Goal: Transaction & Acquisition: Download file/media

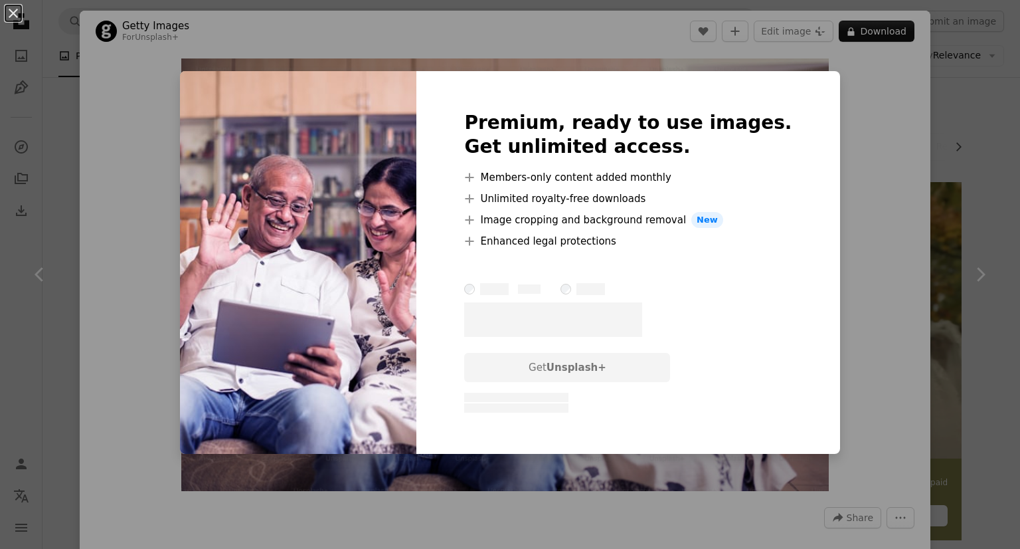
scroll to position [66, 0]
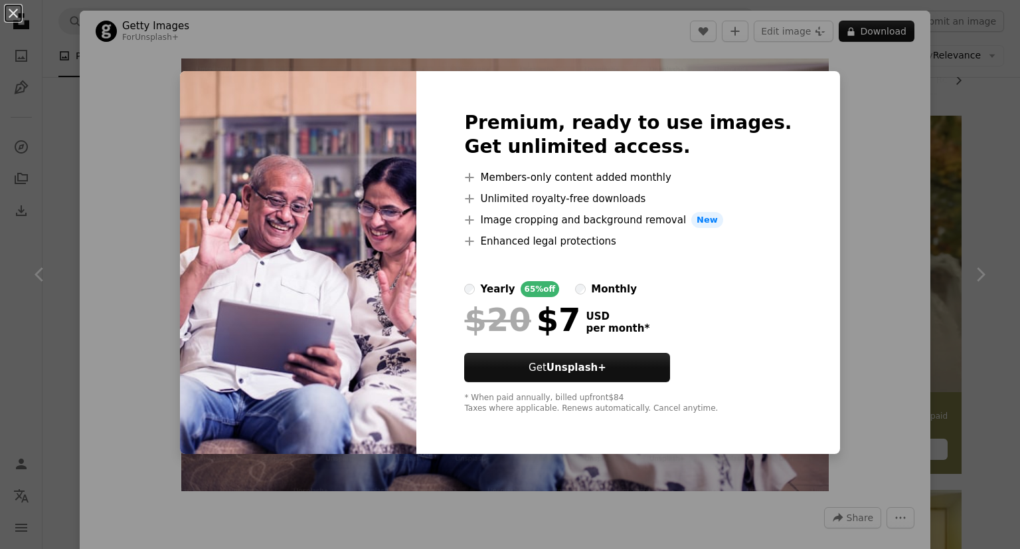
click at [677, 464] on div "An X shape Premium, ready to use images. Get unlimited access. A plus sign Memb…" at bounding box center [510, 274] width 1020 height 549
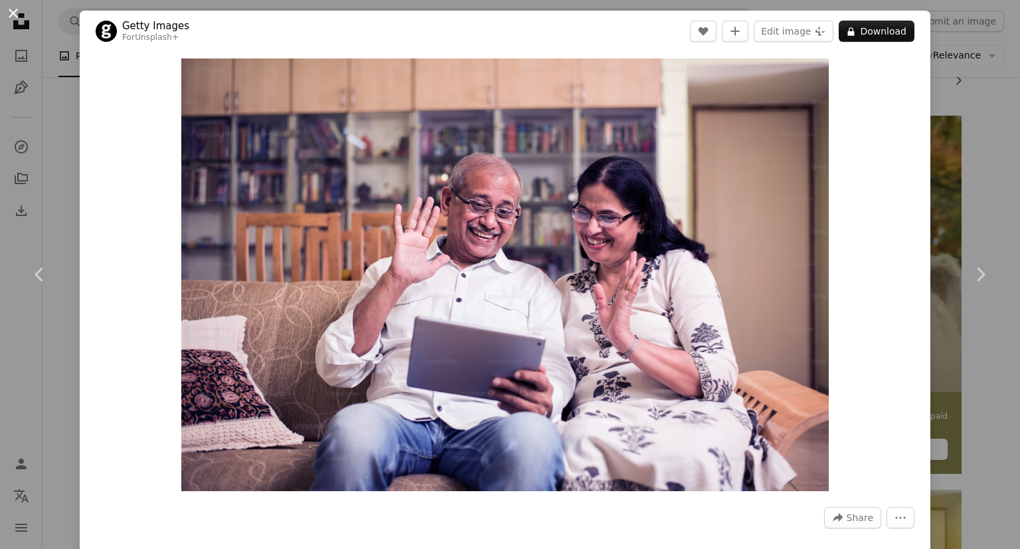
click at [16, 15] on button "An X shape" at bounding box center [13, 13] width 16 height 16
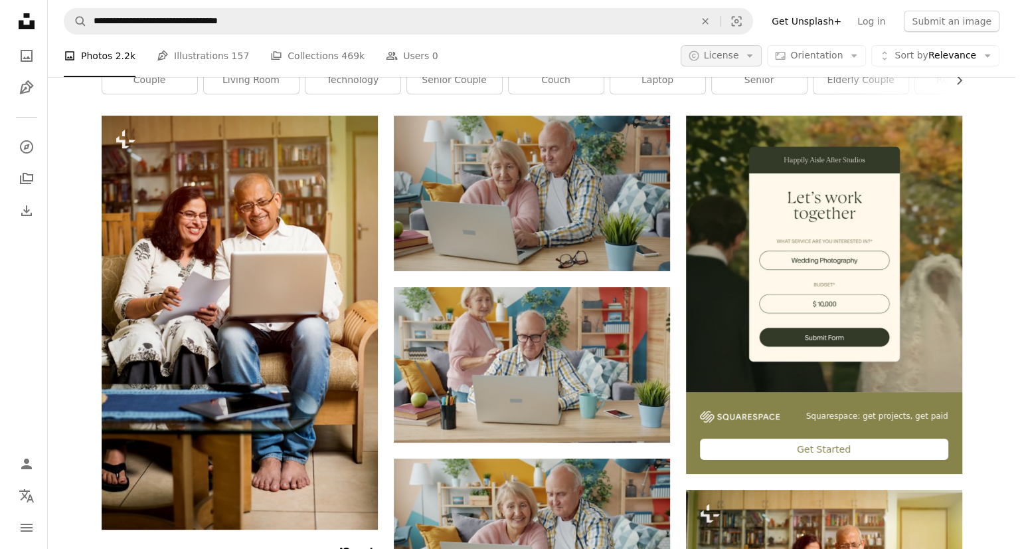
scroll to position [66, 0]
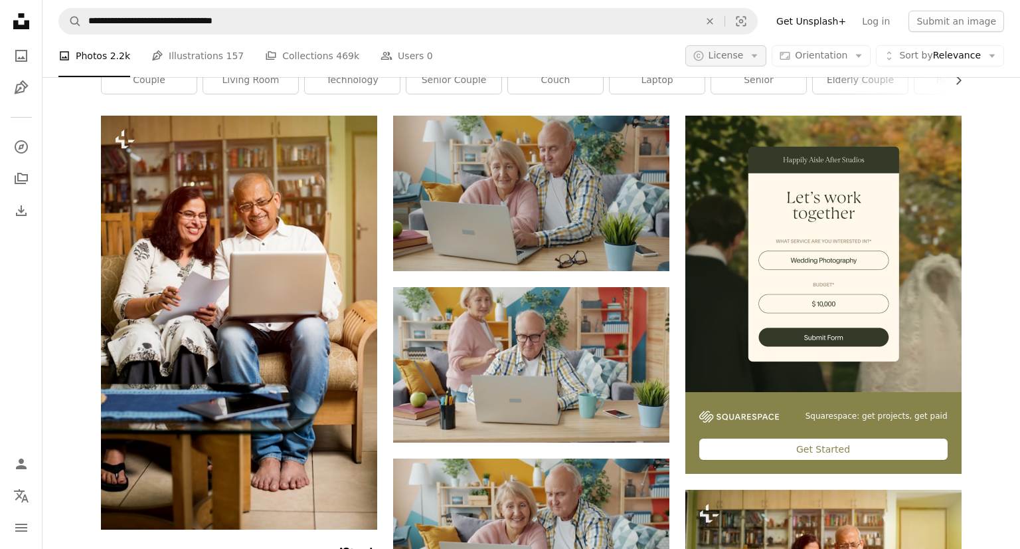
click at [717, 52] on span "License" at bounding box center [726, 55] width 35 height 11
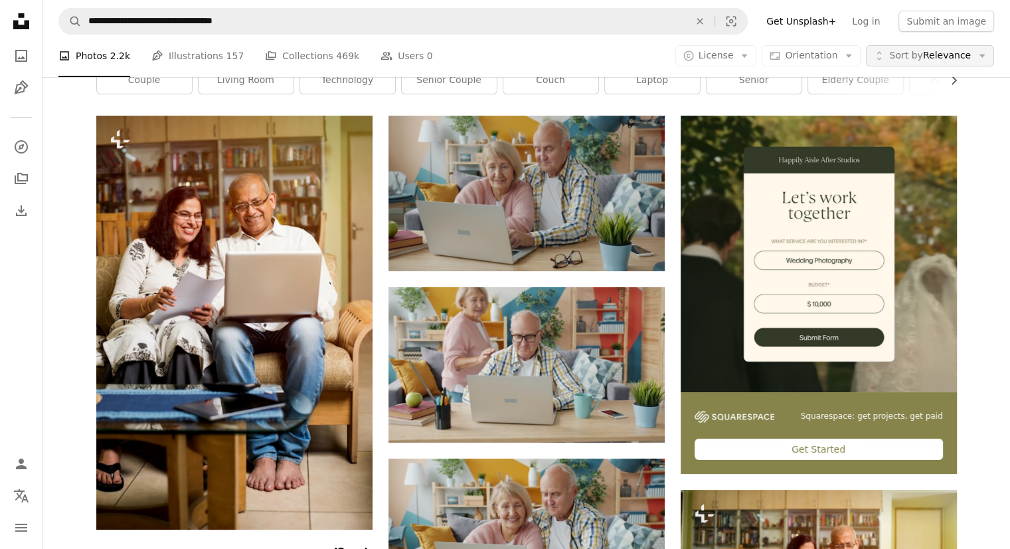
click at [936, 57] on span "Sort by Relevance" at bounding box center [930, 55] width 82 height 13
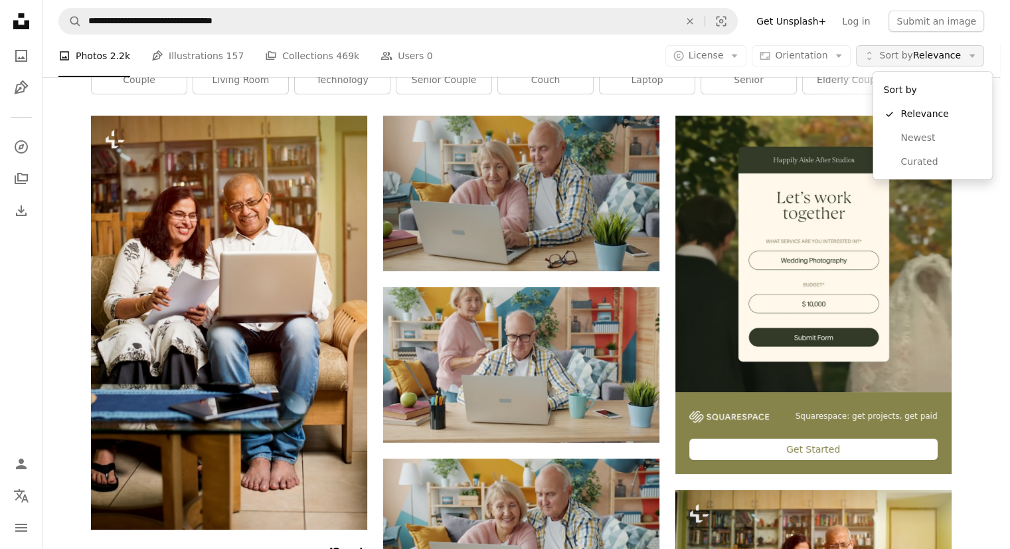
click at [936, 57] on span "Sort by Relevance" at bounding box center [920, 55] width 82 height 13
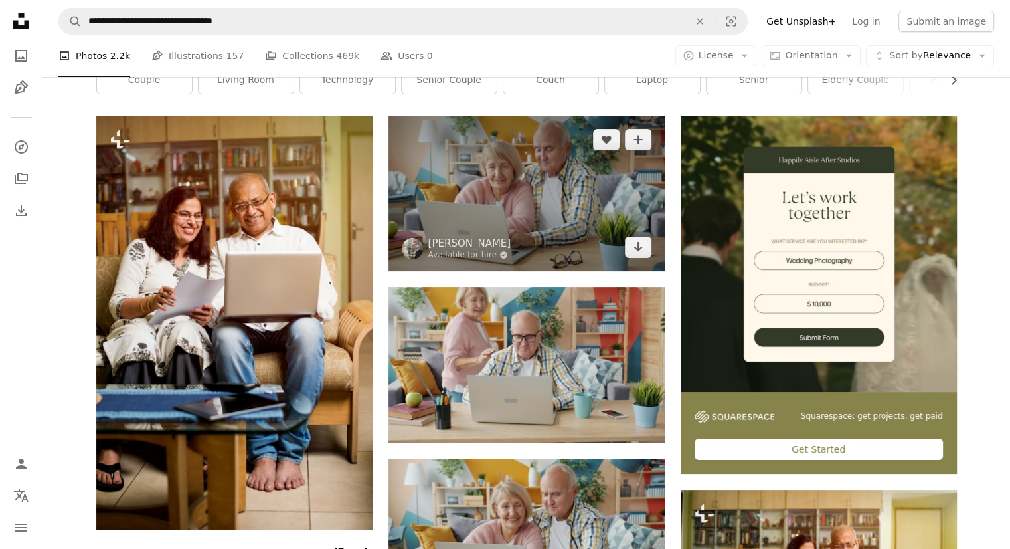
scroll to position [0, 0]
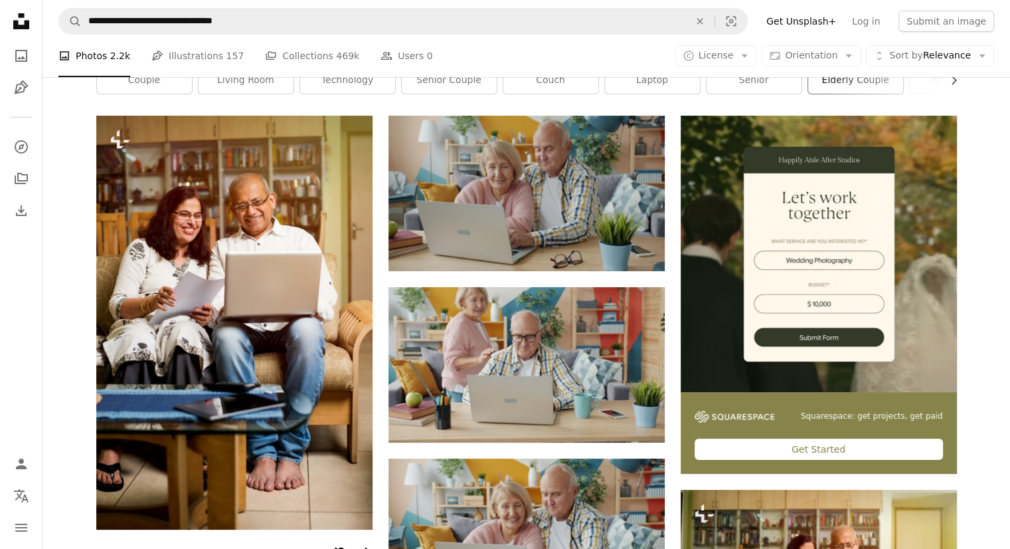
click at [826, 94] on link "elderly couple" at bounding box center [855, 80] width 95 height 27
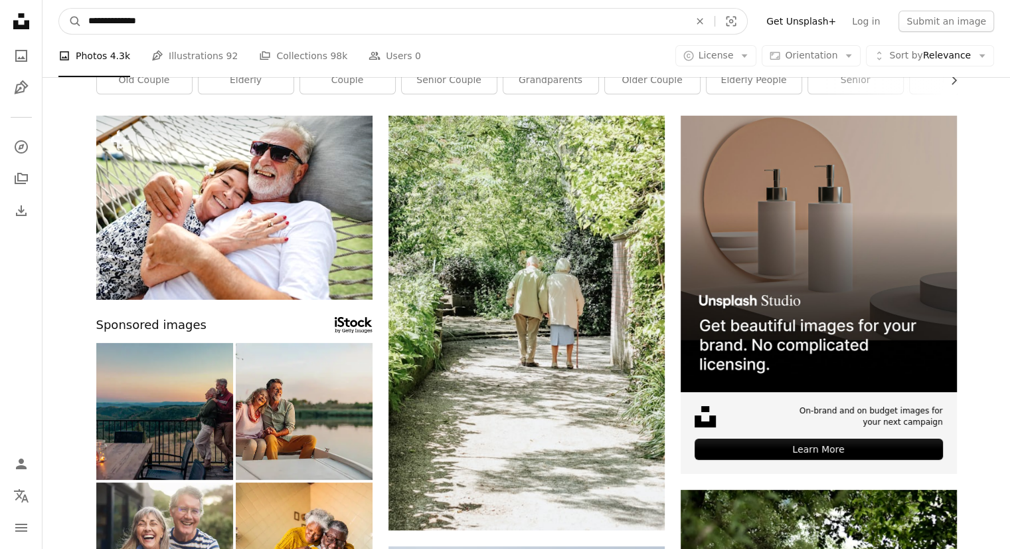
click at [157, 26] on input "**********" at bounding box center [384, 21] width 604 height 25
type input "**********"
click button "A magnifying glass" at bounding box center [70, 21] width 23 height 25
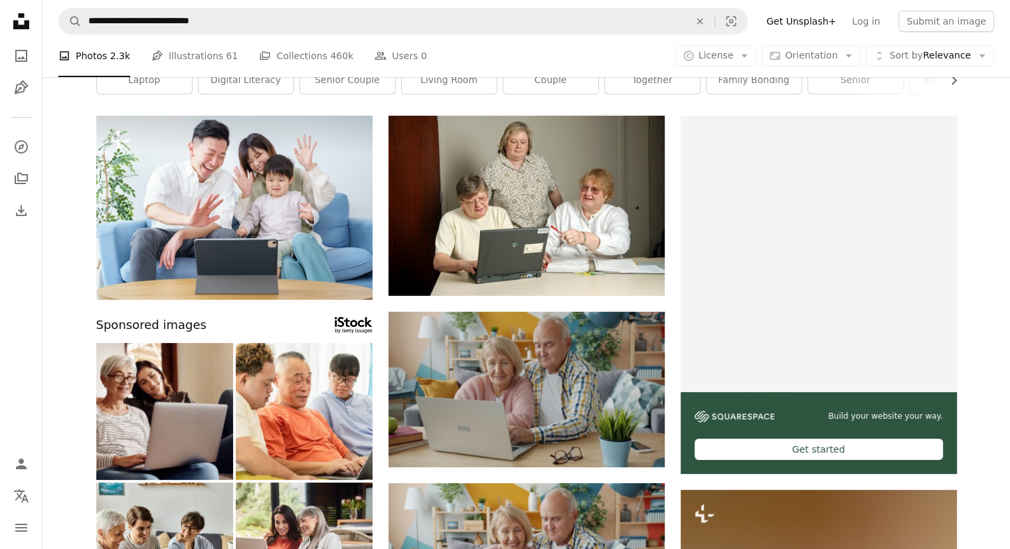
scroll to position [1777, 0]
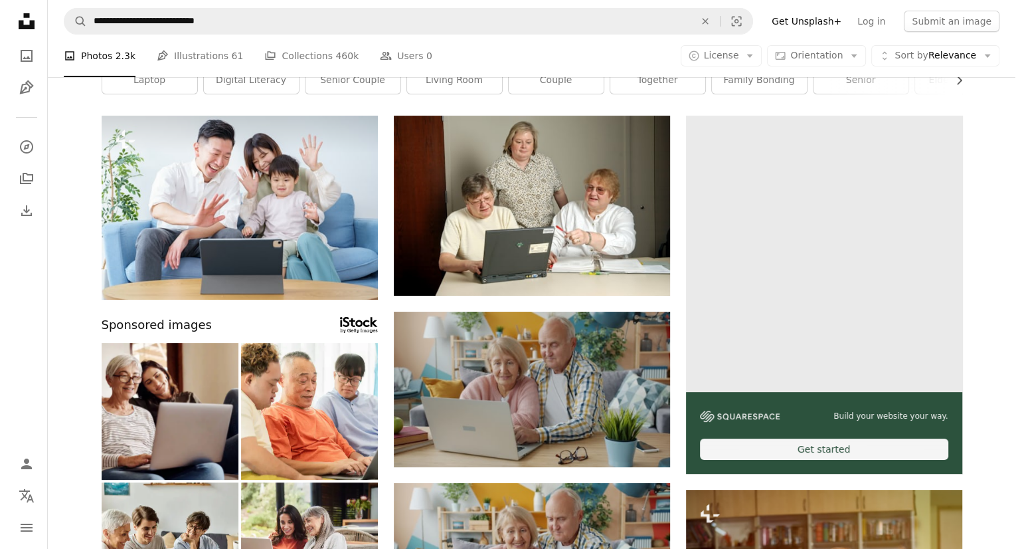
scroll to position [0, 0]
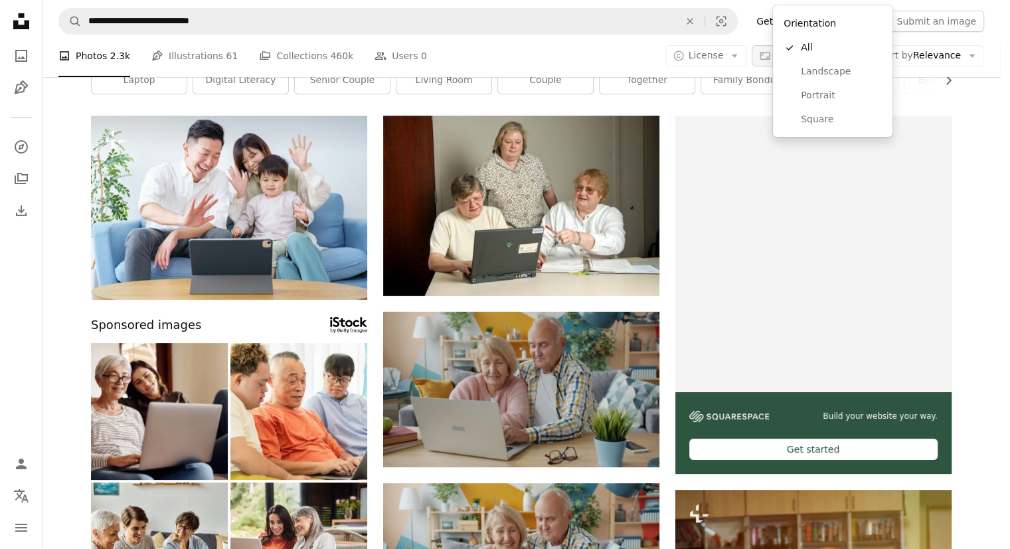
click at [828, 56] on span "Orientation" at bounding box center [801, 55] width 52 height 11
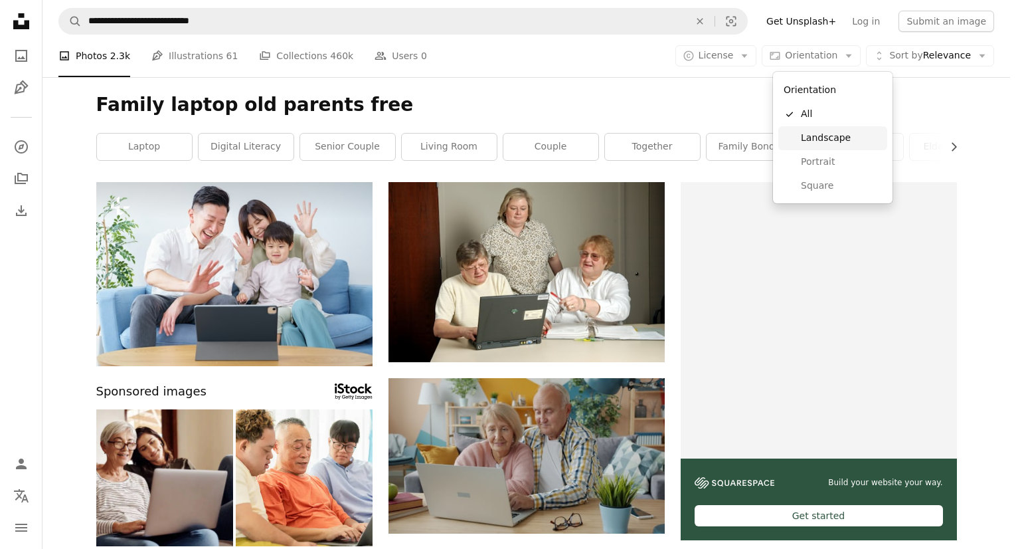
click at [809, 133] on span "Landscape" at bounding box center [841, 137] width 81 height 13
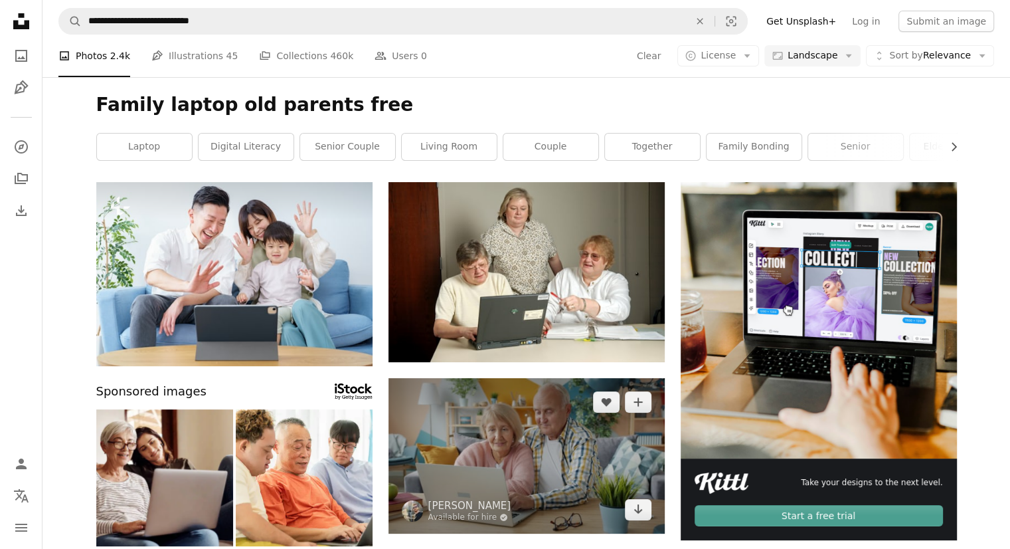
scroll to position [66, 0]
click at [631, 499] on link "Arrow pointing down" at bounding box center [638, 509] width 27 height 21
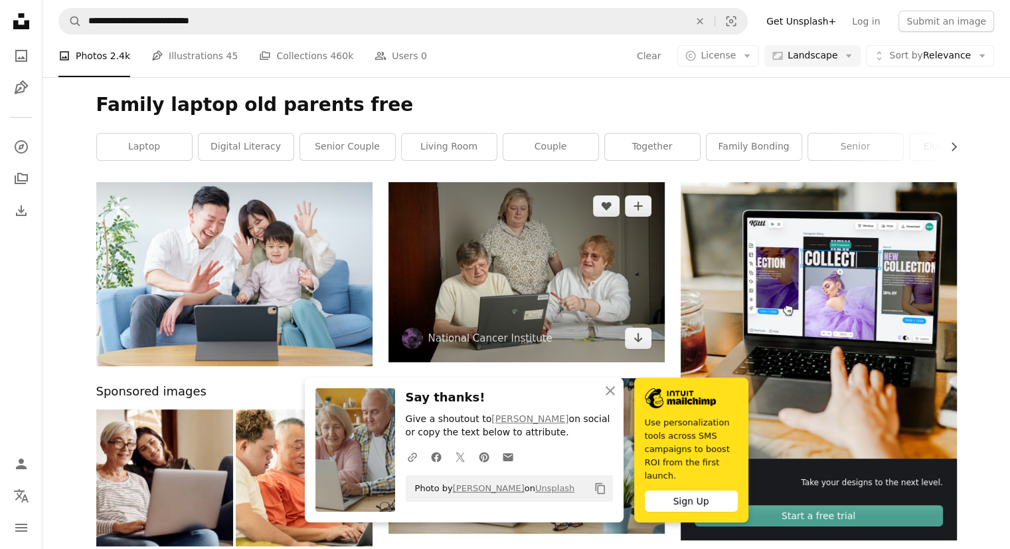
scroll to position [0, 0]
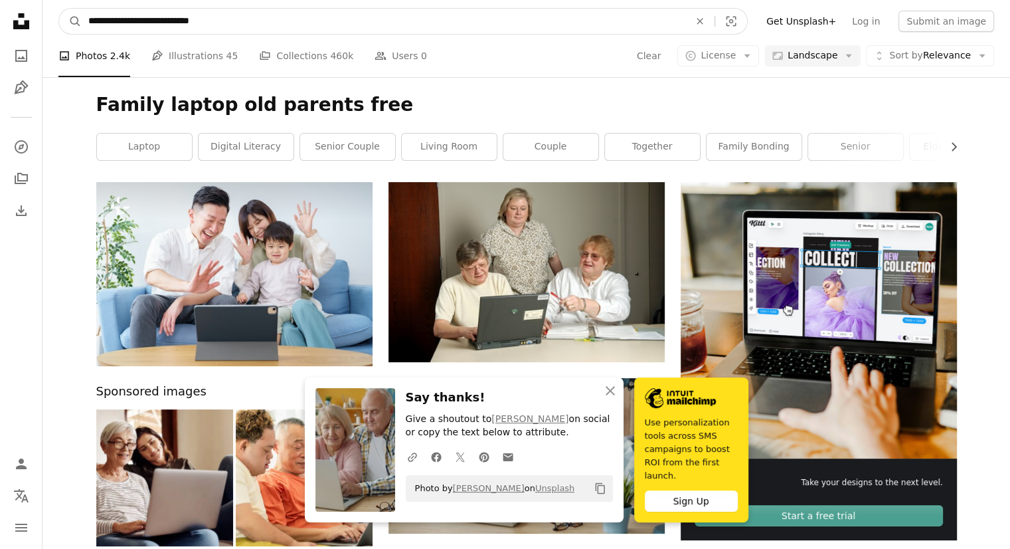
click at [226, 21] on input "**********" at bounding box center [384, 21] width 604 height 25
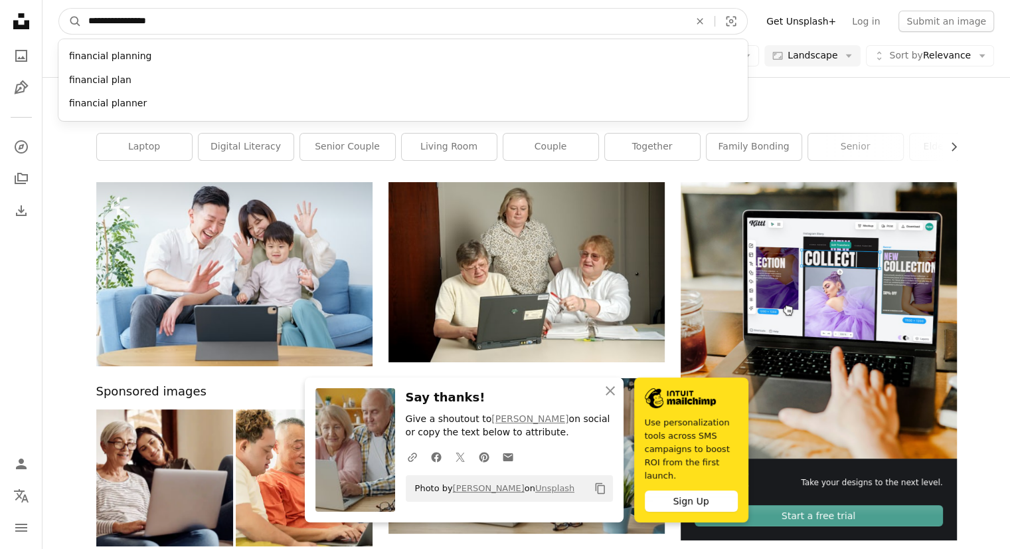
type input "**********"
click button "A magnifying glass" at bounding box center [70, 21] width 23 height 25
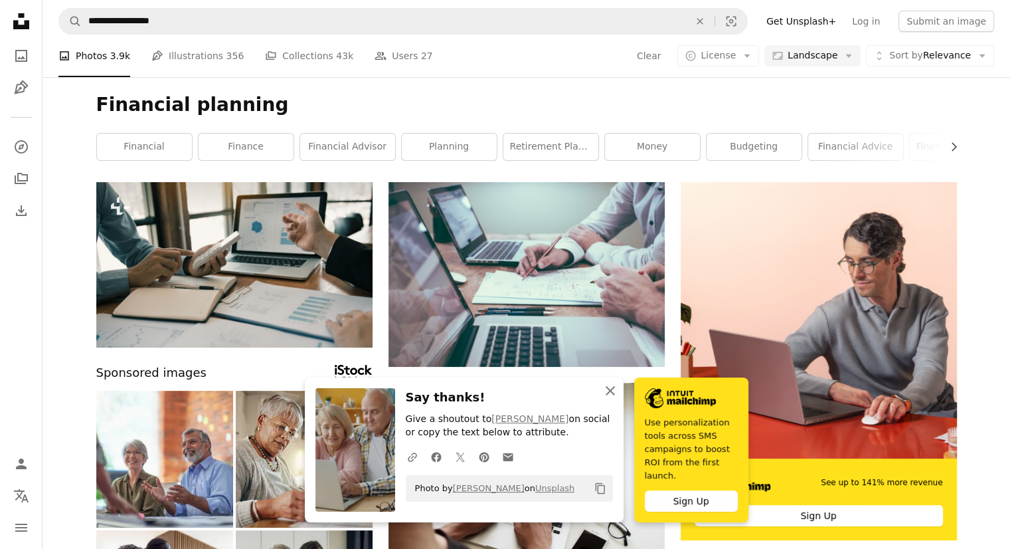
click at [611, 398] on icon "An X shape" at bounding box center [610, 391] width 16 height 16
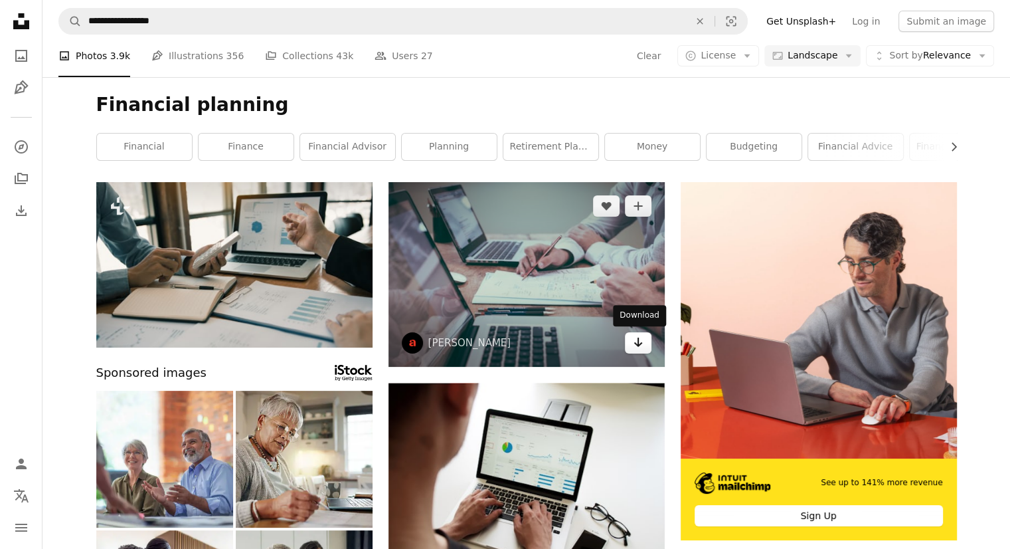
click at [648, 344] on link "Arrow pointing down" at bounding box center [638, 342] width 27 height 21
